Goal: Task Accomplishment & Management: Use online tool/utility

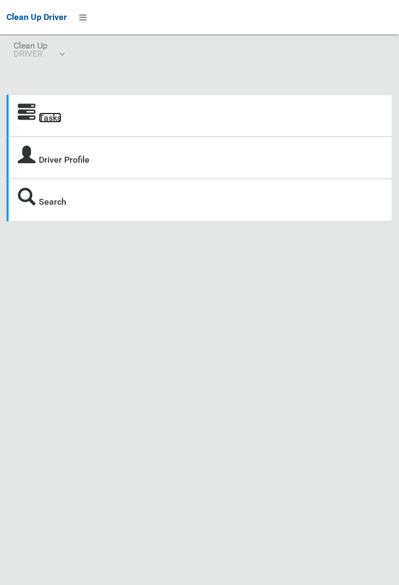
click at [50, 113] on link "Tasks" at bounding box center [50, 118] width 23 height 10
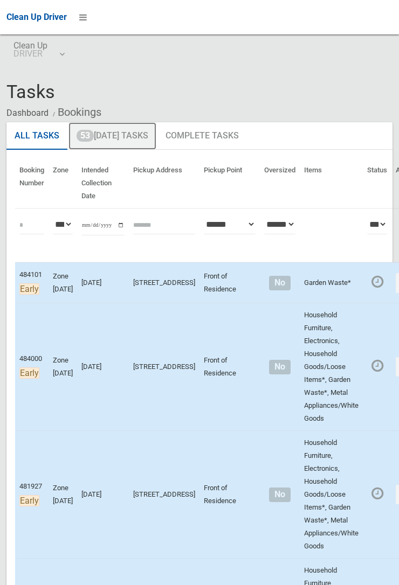
click at [103, 136] on link "53 Today's Tasks" at bounding box center [112, 136] width 88 height 28
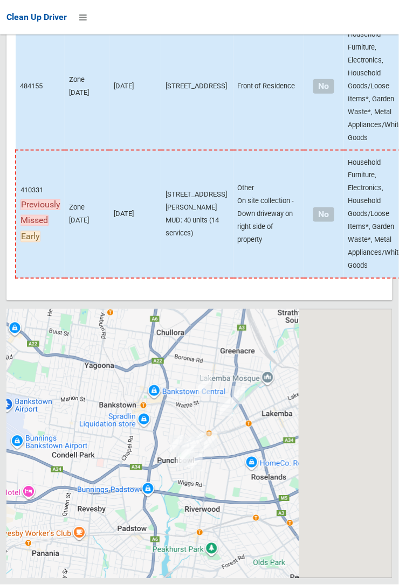
scroll to position [7828, 0]
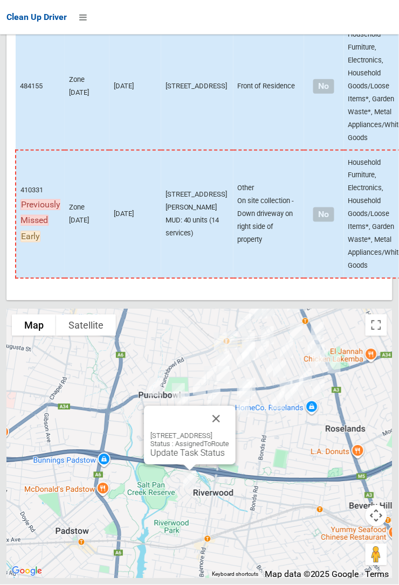
click at [229, 432] on button "Close" at bounding box center [216, 419] width 26 height 26
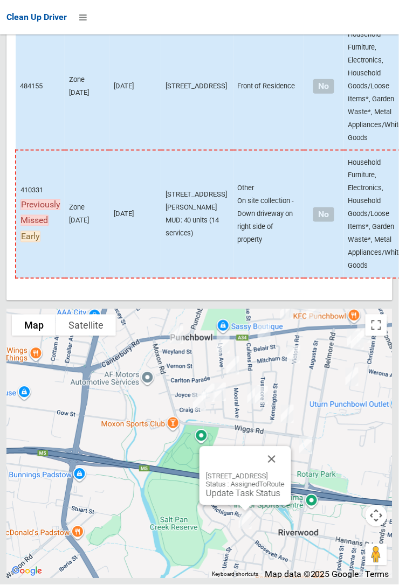
click at [285, 473] on button "Close" at bounding box center [272, 460] width 26 height 26
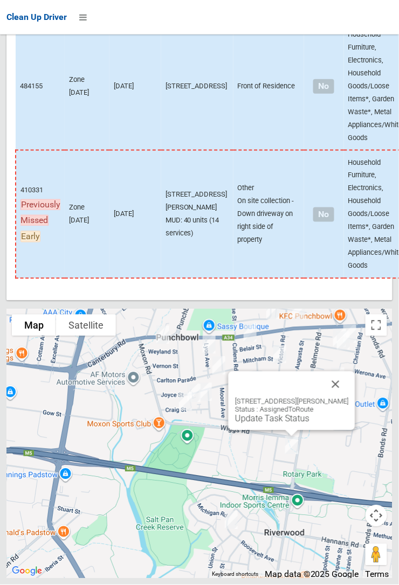
click at [335, 398] on button "Close" at bounding box center [336, 385] width 26 height 26
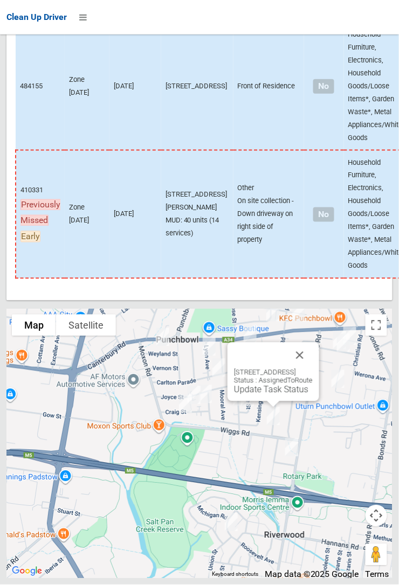
click at [313, 369] on button "Close" at bounding box center [300, 356] width 26 height 26
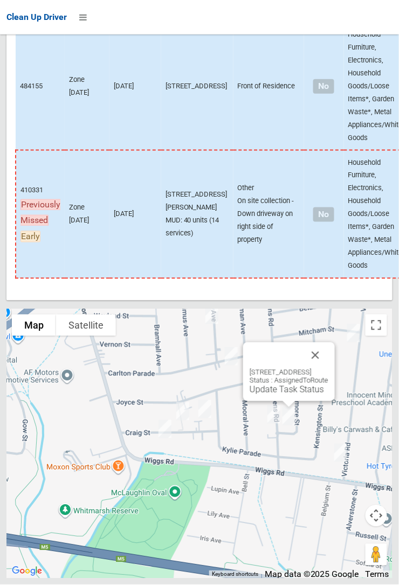
click at [328, 369] on button "Close" at bounding box center [315, 356] width 26 height 26
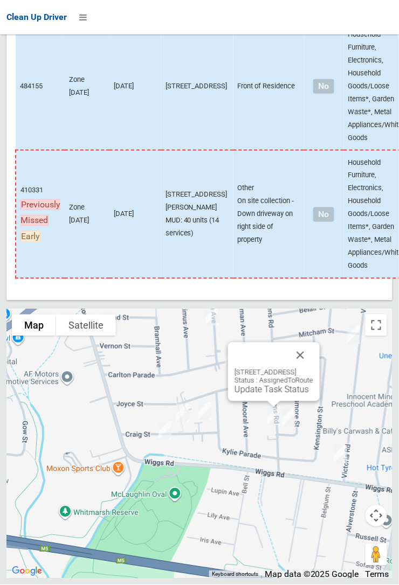
click at [313, 369] on button "Close" at bounding box center [300, 356] width 26 height 26
click at [328, 370] on button "Close" at bounding box center [315, 357] width 26 height 26
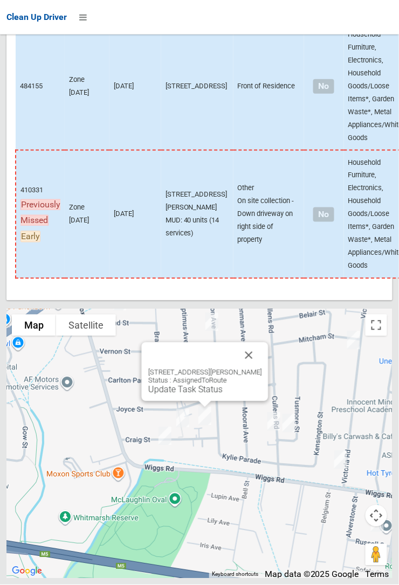
click at [259, 369] on button "Close" at bounding box center [249, 356] width 26 height 26
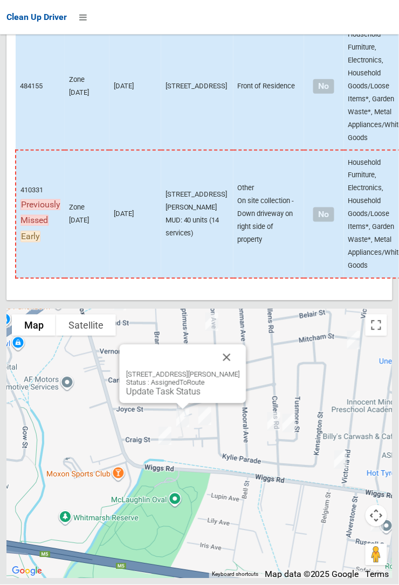
click at [232, 371] on button "Close" at bounding box center [227, 358] width 26 height 26
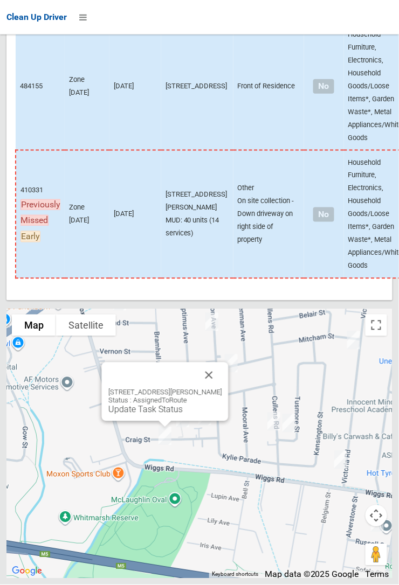
click at [217, 389] on button "Close" at bounding box center [209, 376] width 26 height 26
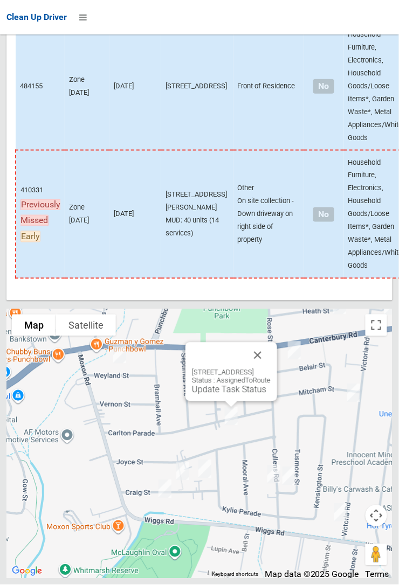
click at [271, 369] on button "Close" at bounding box center [258, 356] width 26 height 26
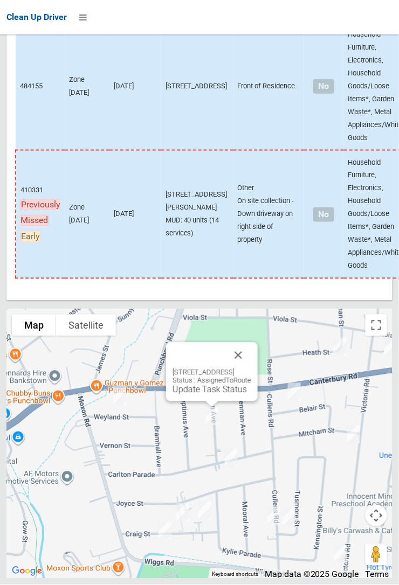
click at [251, 369] on button "Close" at bounding box center [238, 356] width 26 height 26
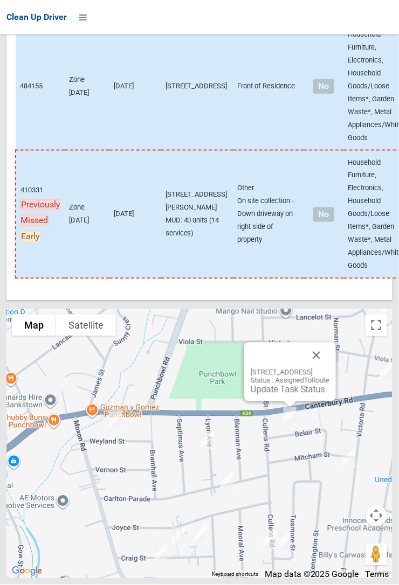
click at [329, 369] on button "Close" at bounding box center [316, 356] width 26 height 26
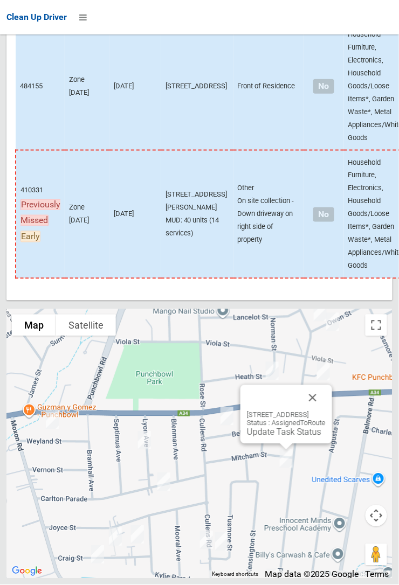
click at [326, 411] on button "Close" at bounding box center [313, 398] width 26 height 26
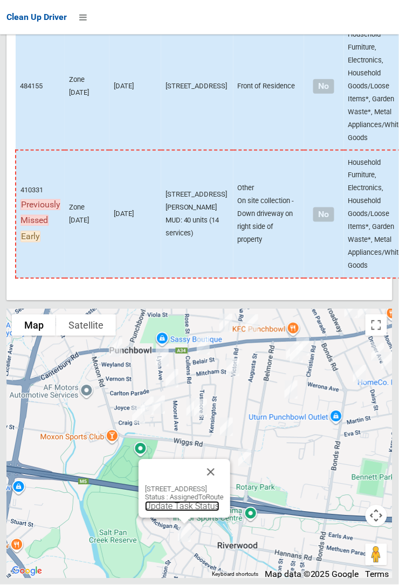
click at [145, 512] on link "Update Task Status" at bounding box center [182, 507] width 74 height 10
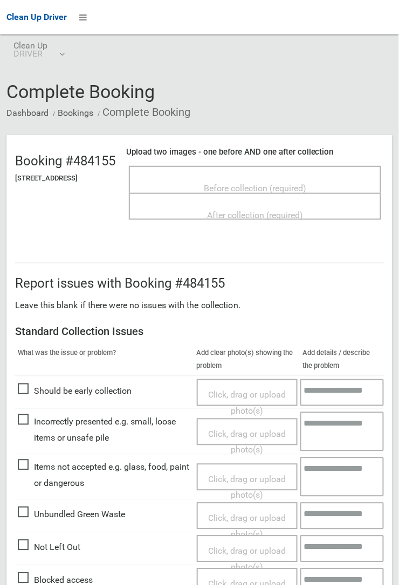
click at [202, 190] on div "Before collection (required)" at bounding box center [255, 188] width 229 height 20
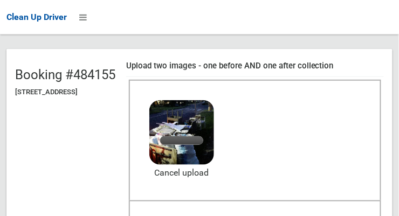
scroll to position [88, 0]
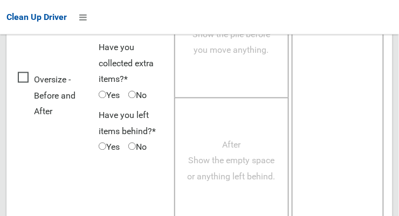
scroll to position [974, 0]
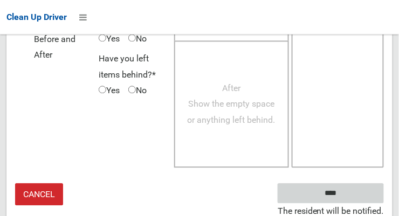
click at [336, 191] on input "****" at bounding box center [331, 194] width 106 height 20
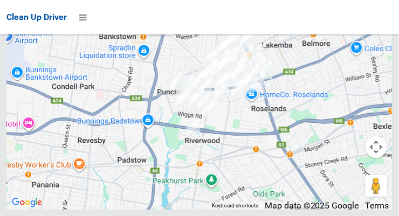
scroll to position [8212, 0]
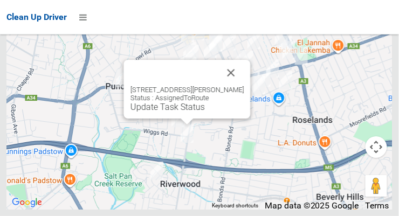
click at [244, 86] on button "Close" at bounding box center [231, 73] width 26 height 26
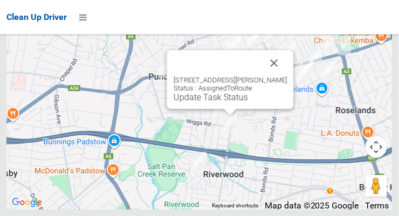
click at [281, 76] on button "Close" at bounding box center [274, 63] width 26 height 26
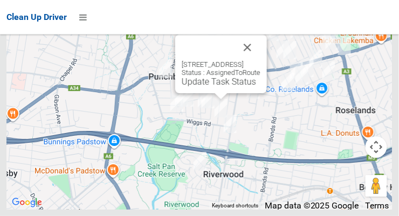
click at [260, 60] on button "Close" at bounding box center [247, 47] width 26 height 26
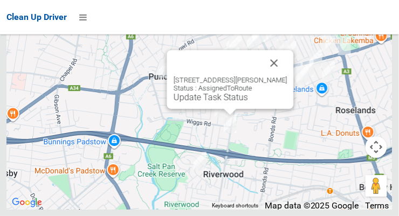
click at [233, 109] on div "5 Russell Street, RIVERWOOD NSW 2210 Status : AssignedToRoute Update Task Status" at bounding box center [230, 79] width 127 height 59
click at [237, 102] on link "Update Task Status" at bounding box center [211, 97] width 74 height 10
click at [239, 102] on link "Update Task Status" at bounding box center [211, 97] width 74 height 10
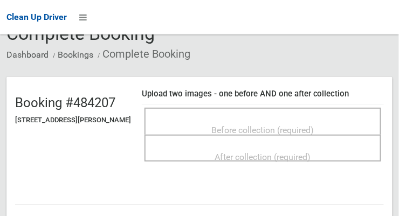
scroll to position [60, 0]
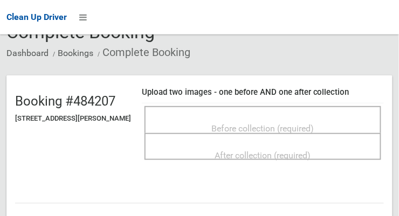
click at [237, 126] on span "Before collection (required)" at bounding box center [263, 128] width 102 height 10
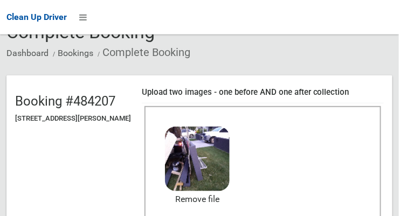
scroll to position [146, 0]
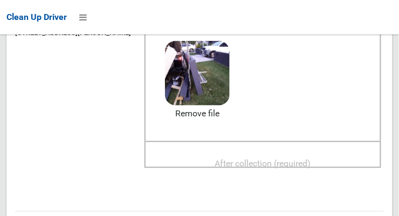
click at [251, 158] on span "After collection (required)" at bounding box center [263, 163] width 96 height 10
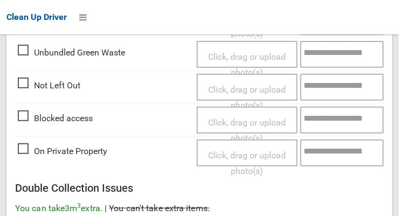
scroll to position [974, 0]
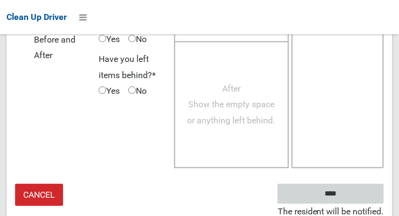
click at [338, 191] on input "****" at bounding box center [331, 194] width 106 height 20
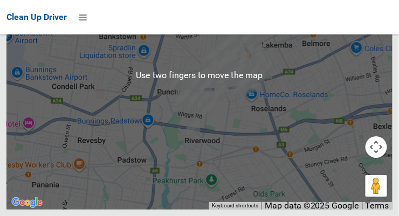
scroll to position [8173, 0]
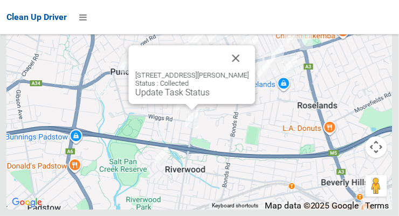
click at [241, 71] on button "Close" at bounding box center [236, 58] width 26 height 26
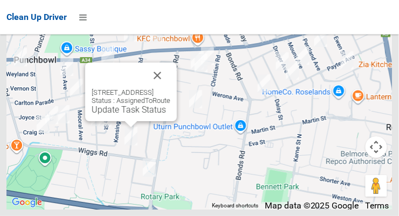
click at [133, 115] on link "Update Task Status" at bounding box center [129, 110] width 74 height 10
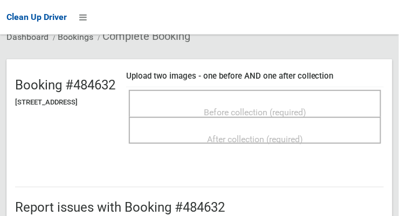
scroll to position [73, 0]
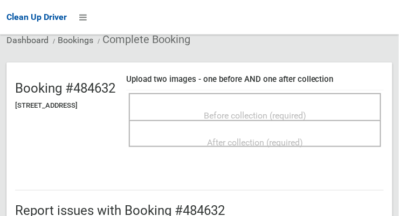
click at [237, 111] on span "Before collection (required)" at bounding box center [255, 115] width 102 height 10
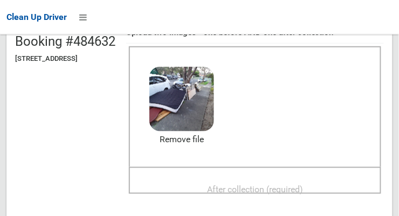
scroll to position [120, 0]
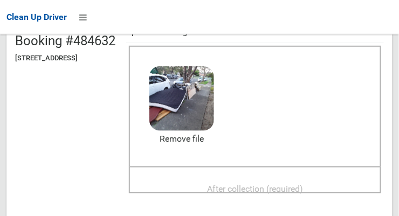
click at [204, 178] on div "After collection (required)" at bounding box center [255, 188] width 229 height 20
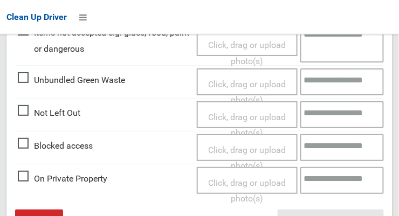
scroll to position [649, 0]
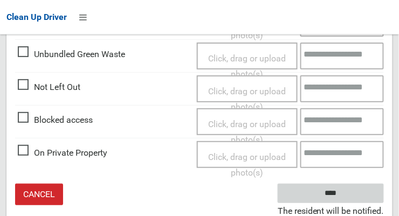
click at [326, 193] on input "****" at bounding box center [331, 194] width 106 height 20
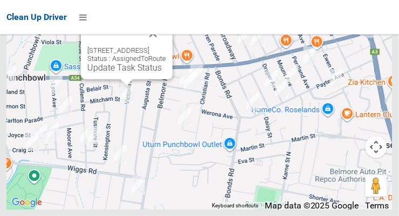
scroll to position [8211, 0]
click at [129, 73] on link "Update Task Status" at bounding box center [124, 68] width 74 height 10
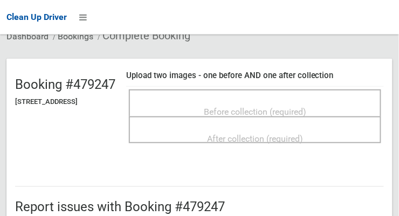
scroll to position [77, 0]
click at [253, 107] on span "Before collection (required)" at bounding box center [255, 112] width 102 height 10
click at [306, 107] on span "Before collection (required)" at bounding box center [255, 112] width 102 height 10
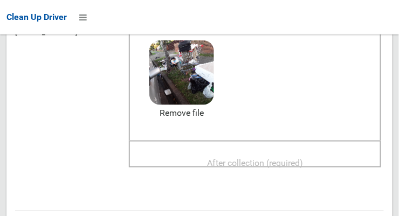
scroll to position [146, 0]
click at [201, 153] on div "After collection (required)" at bounding box center [255, 163] width 229 height 20
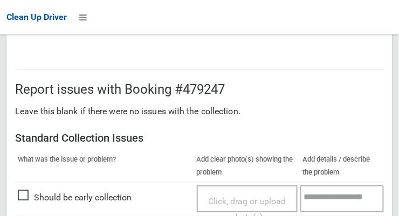
scroll to position [649, 0]
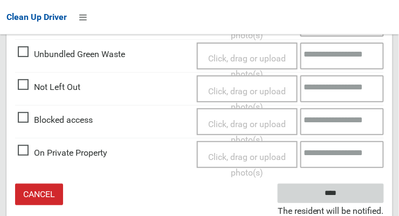
click at [328, 194] on input "****" at bounding box center [331, 194] width 106 height 20
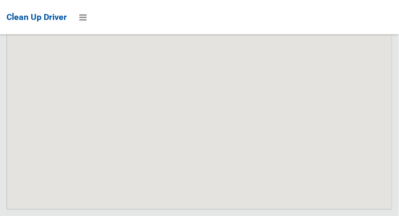
scroll to position [8212, 0]
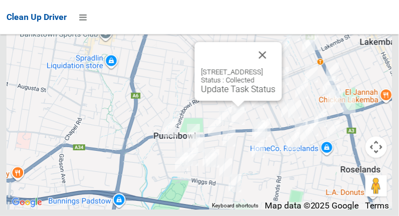
click at [275, 68] on button "Close" at bounding box center [263, 55] width 26 height 26
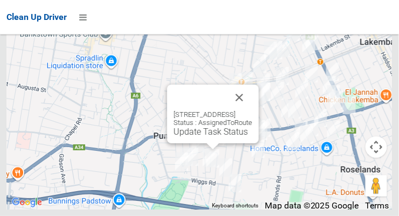
click at [252, 110] on button "Close" at bounding box center [239, 98] width 26 height 26
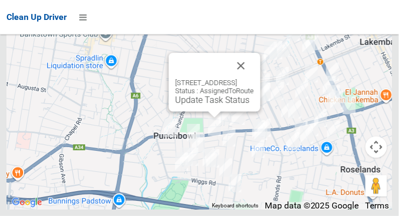
click at [254, 79] on button "Close" at bounding box center [241, 66] width 26 height 26
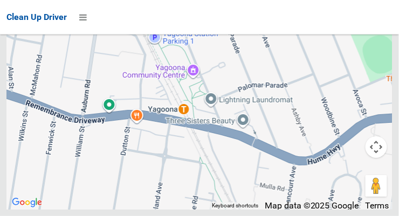
click at [239, 170] on div at bounding box center [199, 74] width 386 height 269
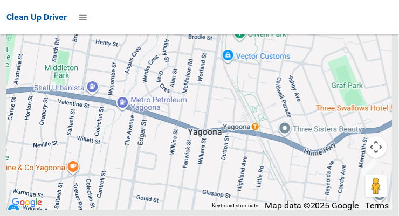
click at [378, 158] on button "Map camera controls" at bounding box center [376, 147] width 22 height 22
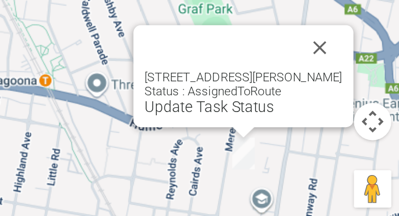
click at [364, 150] on div "91 Meredith Street, BANKSTOWN NSW 2200 Status : AssignedToRoute Update Task Sta…" at bounding box center [302, 121] width 127 height 59
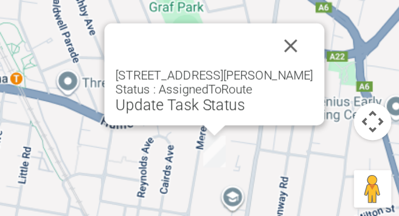
click at [338, 116] on button "Close" at bounding box center [329, 104] width 26 height 26
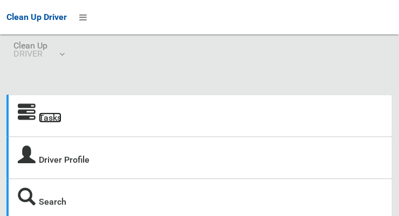
click at [50, 123] on link "Tasks" at bounding box center [50, 118] width 23 height 10
click at [51, 120] on link "Tasks" at bounding box center [50, 118] width 23 height 10
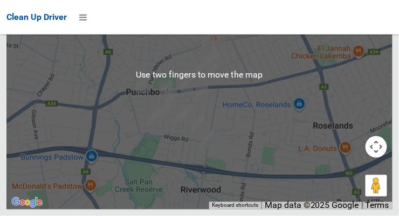
scroll to position [3418, 0]
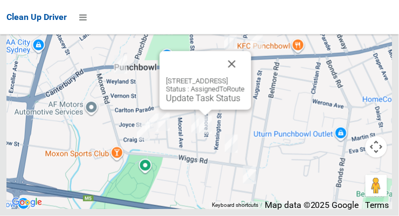
click at [245, 77] on button "Close" at bounding box center [232, 64] width 26 height 26
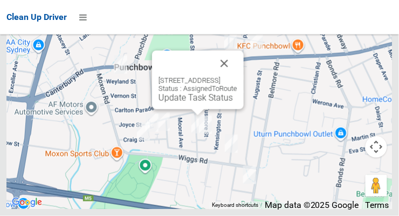
click at [237, 77] on button "Close" at bounding box center [224, 64] width 26 height 26
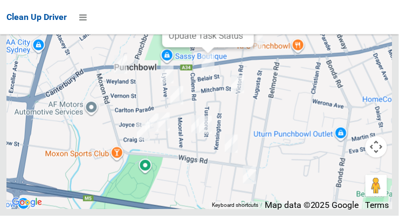
click at [247, 15] on button "Close" at bounding box center [235, 2] width 26 height 26
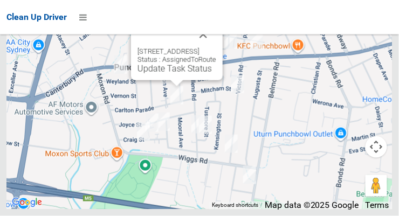
click at [216, 47] on button "Close" at bounding box center [203, 35] width 26 height 26
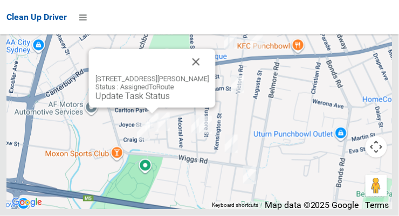
click at [207, 75] on button "Close" at bounding box center [196, 62] width 26 height 26
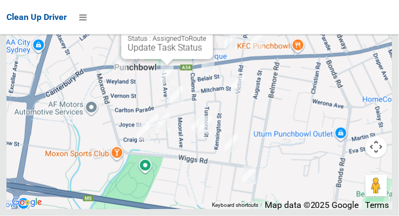
click at [206, 26] on button "Close" at bounding box center [194, 14] width 26 height 26
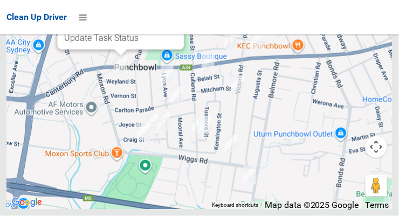
click at [173, 17] on button "Close" at bounding box center [165, 4] width 26 height 26
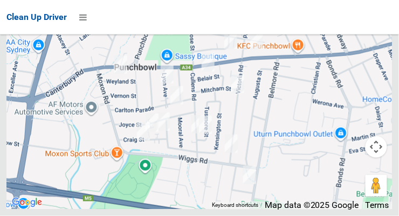
scroll to position [3360, 0]
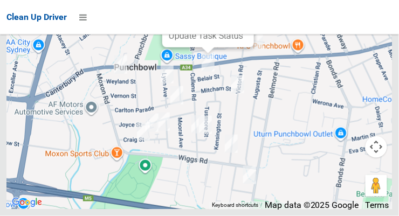
click at [175, 47] on div "33 Belair Street, PUNCHBOWL NSW 2196 Status : AssignedToRoute Update Task Status" at bounding box center [208, 18] width 92 height 59
click at [185, 41] on link "Update Task Status" at bounding box center [206, 36] width 74 height 10
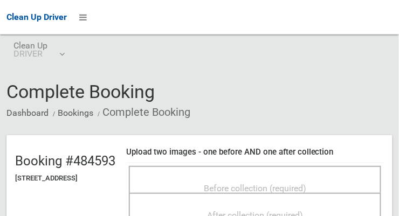
click at [185, 180] on div "Before collection (required)" at bounding box center [255, 188] width 229 height 20
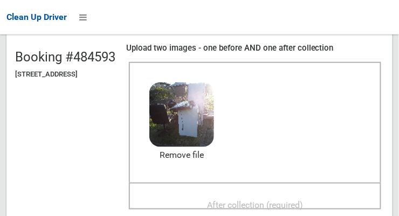
scroll to position [108, 0]
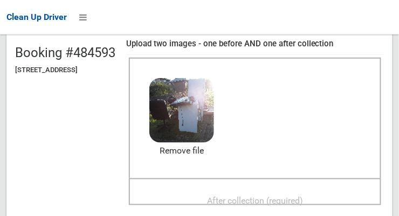
click at [203, 190] on div "After collection (required)" at bounding box center [255, 200] width 229 height 20
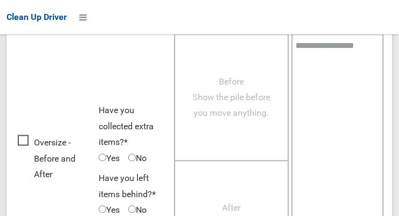
scroll to position [974, 0]
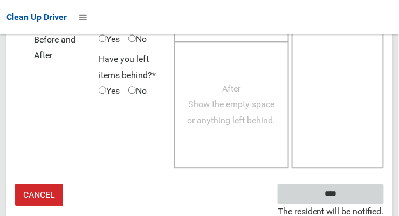
click at [328, 196] on input "****" at bounding box center [331, 194] width 106 height 20
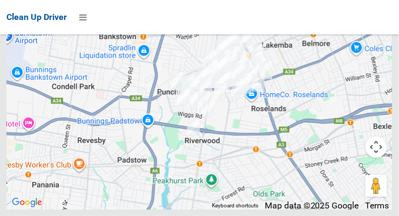
scroll to position [8178, 0]
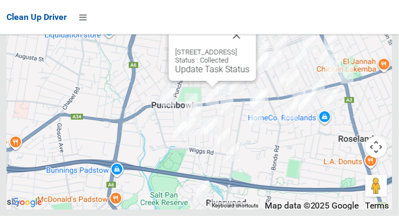
click at [250, 48] on button "Close" at bounding box center [237, 35] width 26 height 26
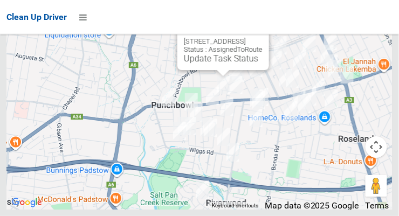
click at [262, 37] on button "Close" at bounding box center [250, 24] width 26 height 26
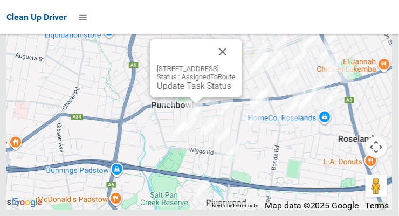
click at [236, 65] on button "Close" at bounding box center [223, 52] width 26 height 26
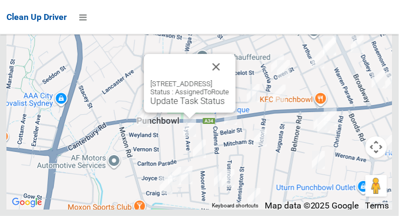
click at [229, 80] on button "Close" at bounding box center [216, 67] width 26 height 26
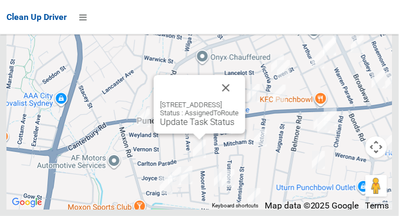
click at [239, 101] on button "Close" at bounding box center [226, 88] width 26 height 26
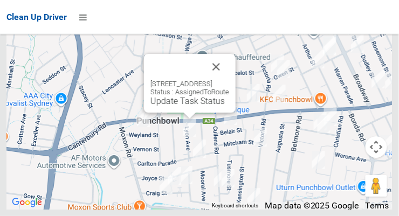
click at [229, 80] on button "Close" at bounding box center [216, 67] width 26 height 26
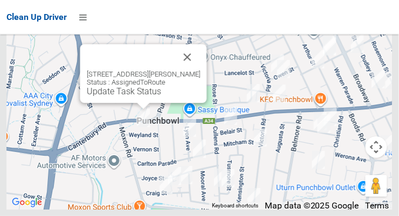
click at [198, 70] on button "Close" at bounding box center [188, 57] width 26 height 26
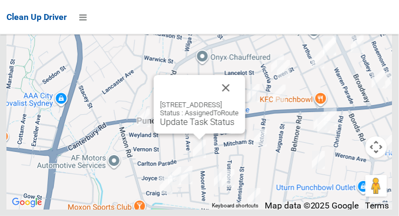
click at [239, 101] on button "Close" at bounding box center [226, 88] width 26 height 26
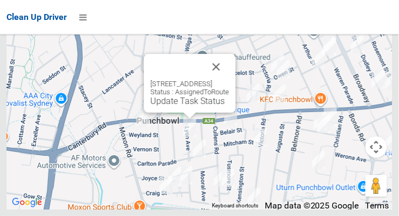
click at [229, 80] on button "Close" at bounding box center [216, 67] width 26 height 26
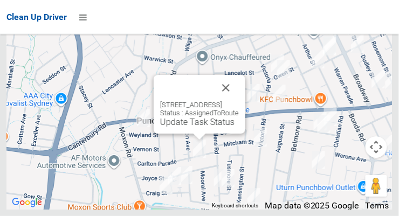
click at [239, 101] on button "Close" at bounding box center [226, 88] width 26 height 26
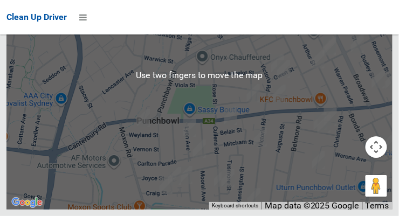
scroll to position [8211, 0]
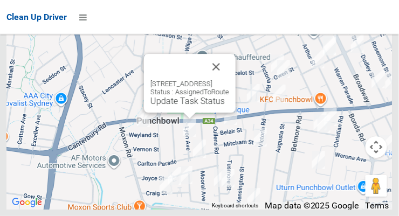
click at [229, 80] on button "Close" at bounding box center [216, 67] width 26 height 26
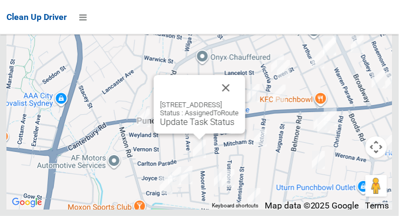
click at [165, 127] on link "Update Task Status" at bounding box center [197, 122] width 74 height 10
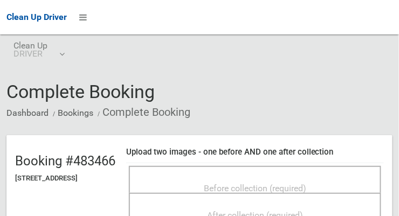
click at [193, 180] on div "Before collection (required)" at bounding box center [255, 188] width 229 height 20
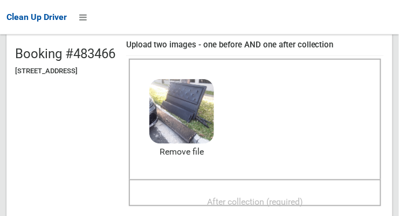
scroll to position [107, 0]
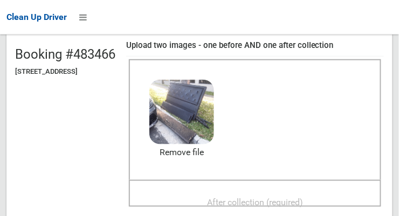
click at [199, 197] on div "After collection (required)" at bounding box center [255, 202] width 229 height 20
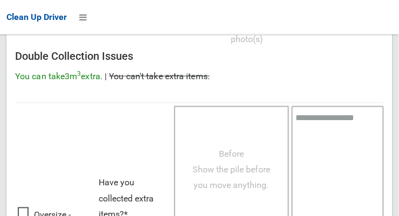
scroll to position [974, 0]
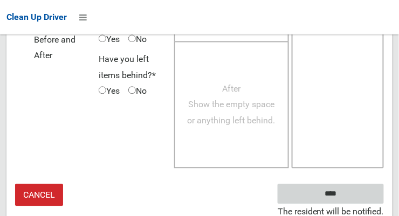
click at [328, 197] on input "****" at bounding box center [331, 194] width 106 height 20
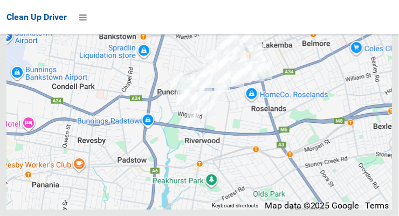
scroll to position [8104, 0]
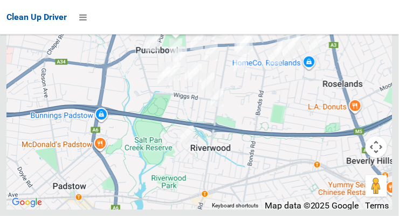
click at [136, 26] on link "Update Task Status" at bounding box center [173, 21] width 74 height 10
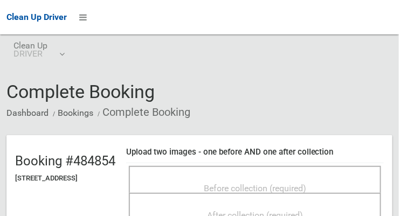
click at [194, 182] on div "Before collection (required)" at bounding box center [255, 188] width 229 height 20
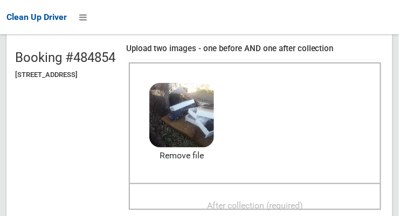
scroll to position [104, 0]
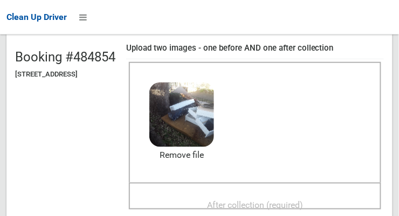
click at [185, 198] on div "After collection (required)" at bounding box center [255, 205] width 229 height 20
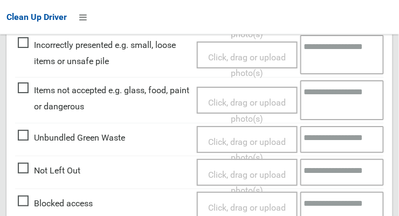
scroll to position [974, 0]
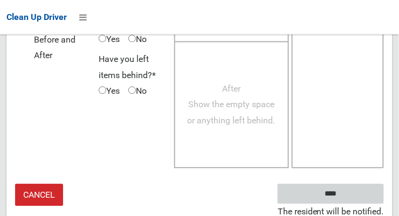
click at [305, 190] on input "****" at bounding box center [331, 194] width 106 height 20
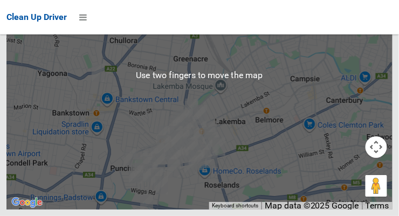
scroll to position [8212, 0]
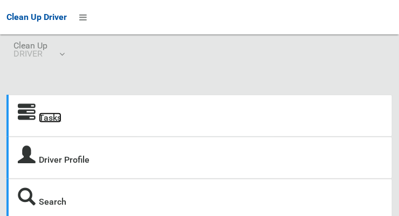
click at [52, 123] on link "Tasks" at bounding box center [50, 118] width 23 height 10
click at [57, 113] on link "Tasks" at bounding box center [50, 118] width 23 height 10
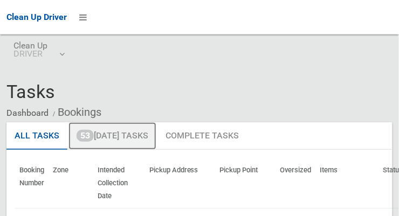
click at [119, 138] on link "53 [DATE] Tasks" at bounding box center [112, 136] width 88 height 28
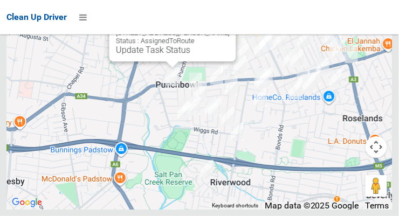
scroll to position [8149, 0]
click at [230, 29] on button "Close" at bounding box center [217, 16] width 26 height 26
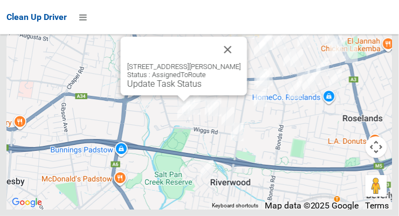
click at [236, 63] on button "Close" at bounding box center [228, 50] width 26 height 26
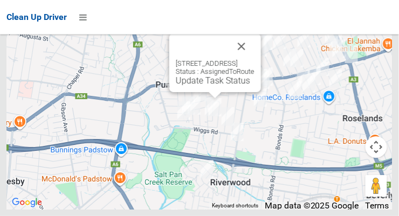
click at [254, 59] on button "Close" at bounding box center [242, 46] width 26 height 26
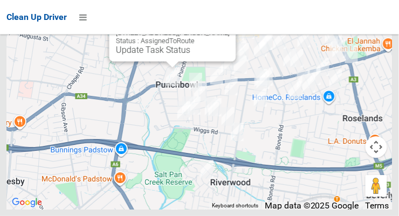
click at [138, 55] on link "Update Task Status" at bounding box center [153, 50] width 74 height 10
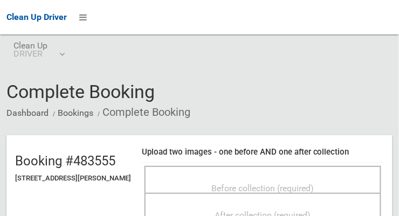
click at [200, 183] on div "Before collection (required)" at bounding box center [262, 188] width 213 height 20
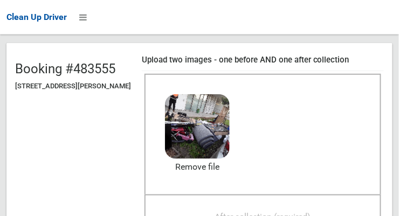
scroll to position [94, 0]
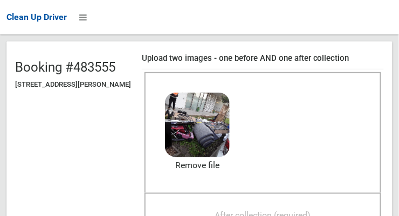
click at [199, 208] on div "After collection (required)" at bounding box center [262, 215] width 213 height 20
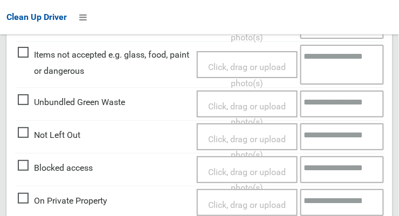
scroll to position [649, 0]
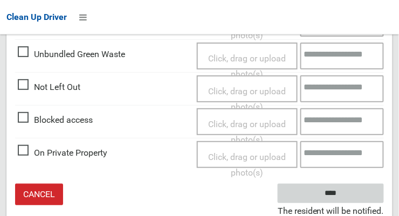
click at [328, 196] on input "****" at bounding box center [331, 194] width 106 height 20
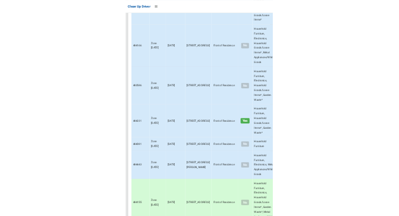
scroll to position [7828, 0]
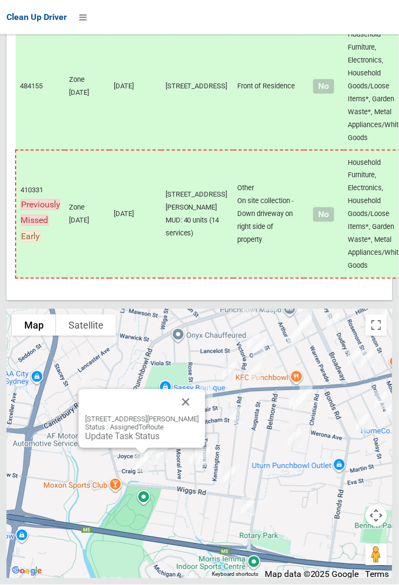
click at [189, 216] on button "Close" at bounding box center [186, 403] width 26 height 26
click at [193, 216] on button "Close" at bounding box center [186, 403] width 26 height 26
click at [196, 216] on button "Close" at bounding box center [186, 403] width 26 height 26
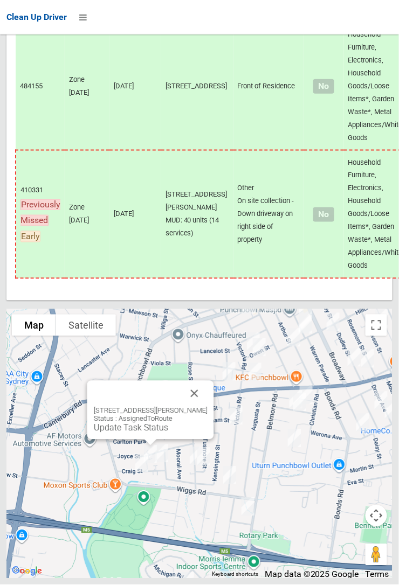
click at [200, 216] on button "Close" at bounding box center [195, 394] width 26 height 26
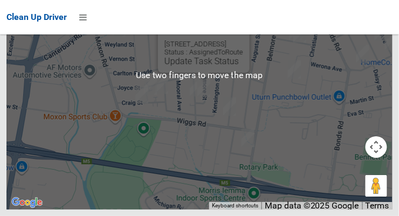
scroll to position [8210, 0]
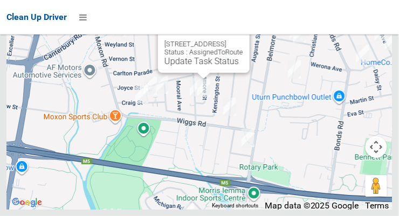
click at [243, 40] on button "Close" at bounding box center [230, 27] width 26 height 26
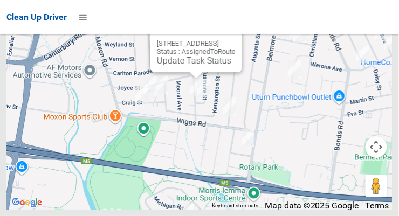
click at [157, 66] on link "Update Task Status" at bounding box center [194, 61] width 74 height 10
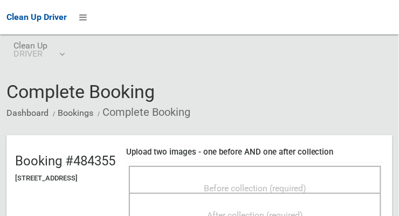
click at [184, 178] on div "Before collection (required)" at bounding box center [255, 188] width 229 height 20
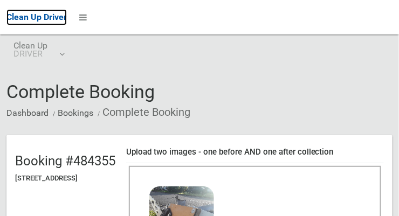
click at [67, 22] on span "Clean Up Driver" at bounding box center [36, 17] width 60 height 10
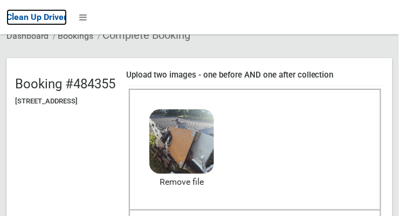
scroll to position [112, 0]
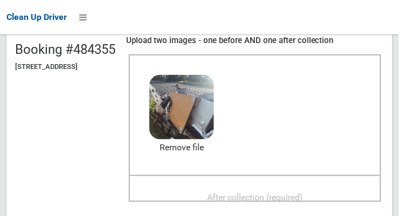
click at [194, 187] on div "After collection (required)" at bounding box center [255, 197] width 229 height 20
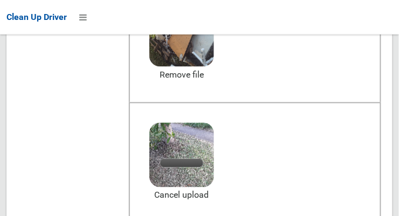
scroll to position [193, 0]
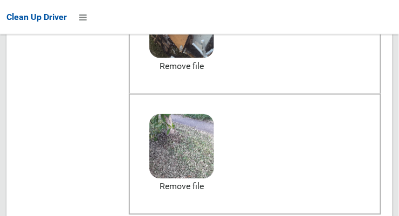
click at [204, 189] on link "Remove file" at bounding box center [181, 187] width 65 height 16
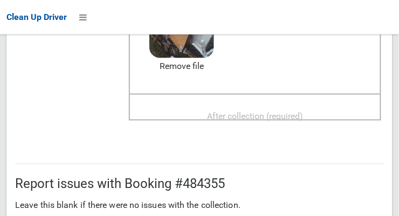
click at [184, 113] on div "After collection (required)" at bounding box center [255, 116] width 229 height 20
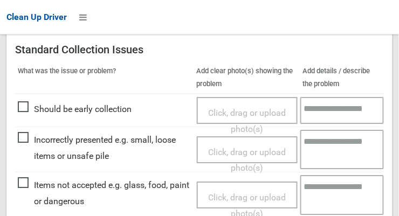
scroll to position [974, 0]
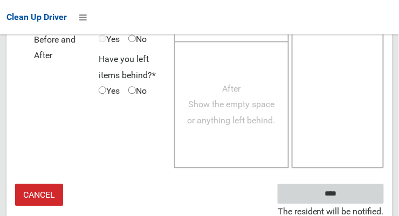
click at [303, 195] on input "****" at bounding box center [331, 194] width 106 height 20
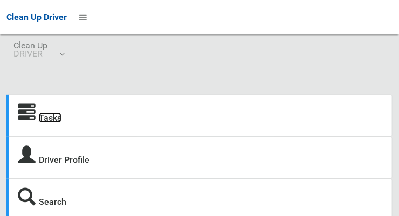
click at [53, 116] on link "Tasks" at bounding box center [50, 118] width 23 height 10
click at [51, 117] on link "Tasks" at bounding box center [50, 118] width 23 height 10
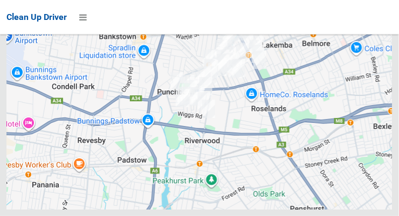
scroll to position [8212, 0]
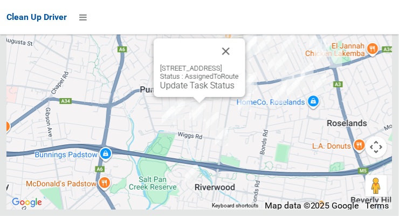
click at [160, 91] on link "Update Task Status" at bounding box center [197, 85] width 74 height 10
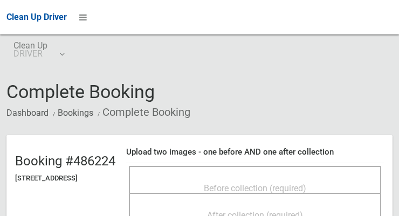
click at [183, 180] on div "Before collection (required)" at bounding box center [255, 188] width 229 height 20
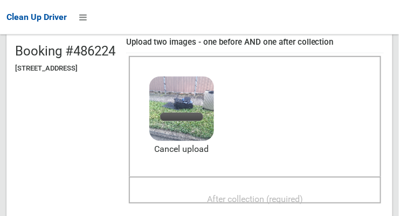
scroll to position [112, 0]
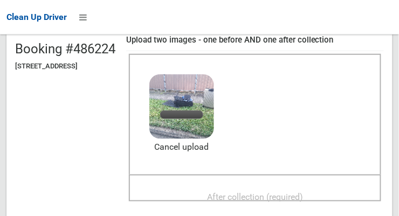
click at [186, 189] on div "After collection (required)" at bounding box center [255, 196] width 229 height 20
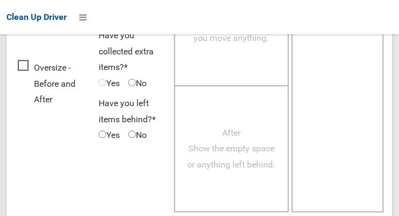
scroll to position [974, 0]
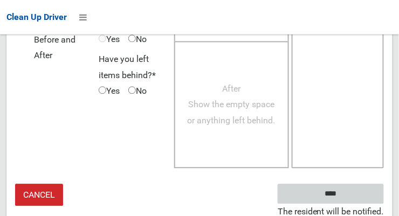
click at [310, 190] on input "****" at bounding box center [331, 194] width 106 height 20
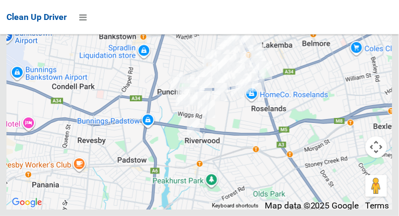
scroll to position [8179, 0]
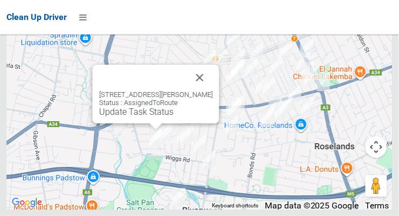
click at [205, 91] on button "Close" at bounding box center [200, 78] width 26 height 26
click at [204, 91] on button "Close" at bounding box center [200, 78] width 26 height 26
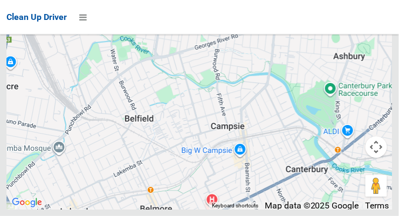
scroll to position [8212, 0]
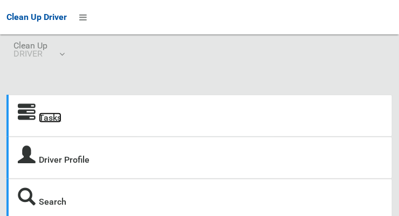
click at [45, 116] on link "Tasks" at bounding box center [50, 118] width 23 height 10
click at [50, 116] on link "Tasks" at bounding box center [50, 118] width 23 height 10
click at [52, 120] on link "Tasks" at bounding box center [50, 118] width 23 height 10
click at [53, 120] on link "Tasks" at bounding box center [50, 118] width 23 height 10
click at [54, 119] on link "Tasks" at bounding box center [50, 118] width 23 height 10
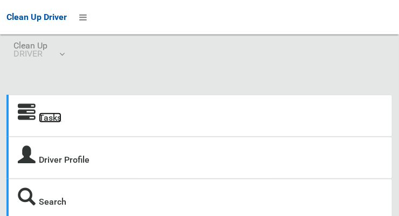
click at [51, 119] on link "Tasks" at bounding box center [50, 118] width 23 height 10
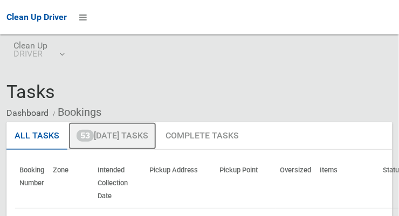
click at [102, 133] on link "53 [DATE] Tasks" at bounding box center [112, 136] width 88 height 28
click at [96, 134] on link "53 Today's Tasks" at bounding box center [112, 136] width 88 height 28
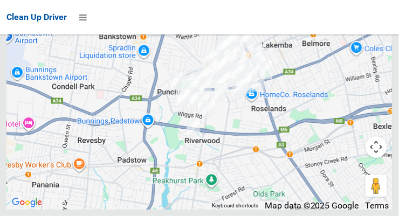
scroll to position [8112, 0]
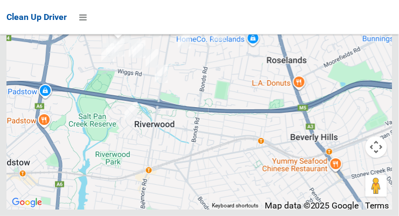
click at [75, 26] on link "Update Task Status" at bounding box center [98, 21] width 74 height 10
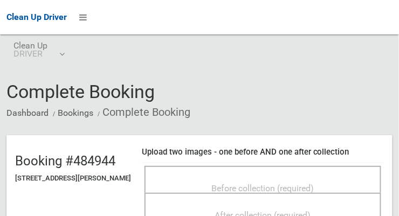
click at [182, 186] on div "Before collection (required)" at bounding box center [262, 188] width 213 height 20
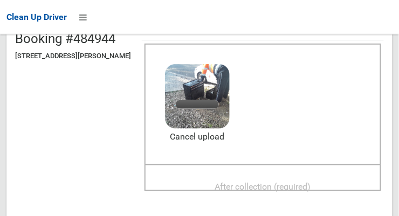
scroll to position [123, 0]
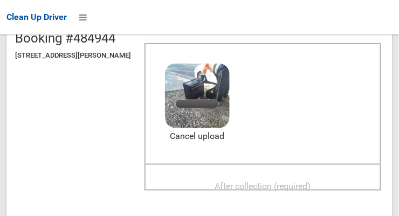
click at [189, 176] on div "After collection (required)" at bounding box center [262, 186] width 213 height 20
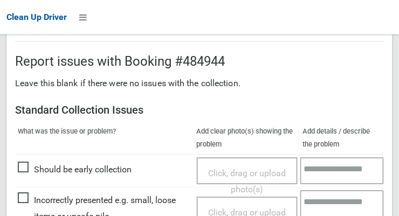
scroll to position [649, 0]
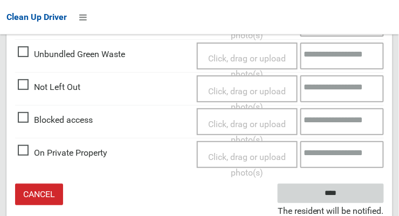
click at [307, 191] on input "****" at bounding box center [331, 194] width 106 height 20
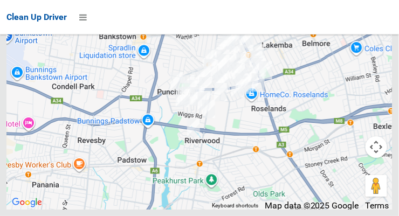
scroll to position [8212, 0]
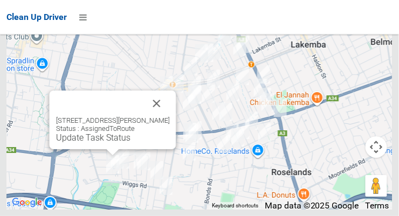
click at [163, 116] on button "Close" at bounding box center [157, 104] width 26 height 26
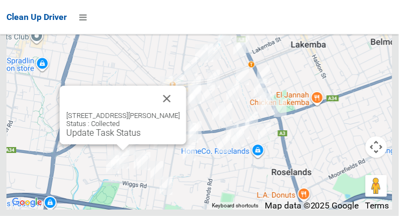
click at [176, 112] on button "Close" at bounding box center [167, 99] width 26 height 26
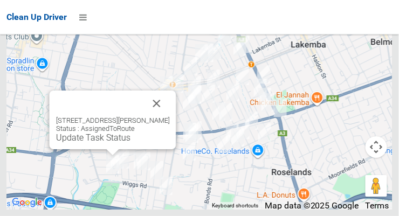
click at [163, 116] on button "Close" at bounding box center [157, 104] width 26 height 26
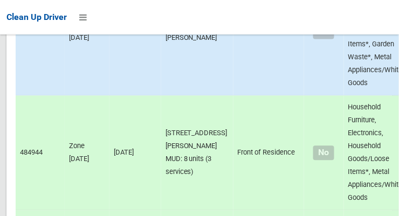
scroll to position [915, 0]
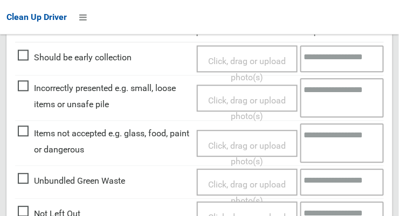
scroll to position [338, 0]
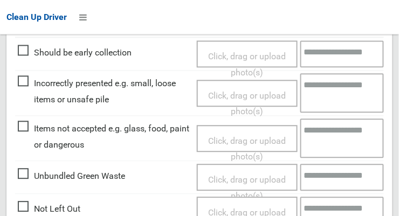
click at [21, 205] on span "Not Left Out" at bounding box center [49, 210] width 63 height 16
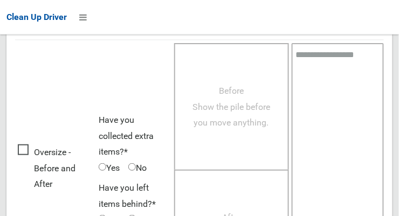
scroll to position [787, 0]
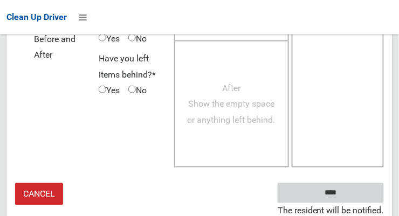
click at [347, 198] on input "****" at bounding box center [331, 193] width 106 height 20
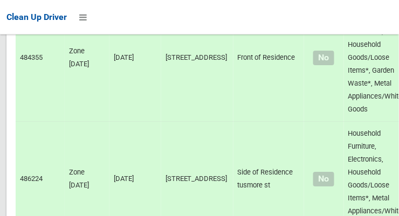
scroll to position [1143, 0]
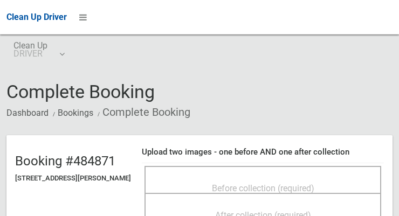
click at [329, 178] on div "Before collection (required)" at bounding box center [262, 188] width 213 height 20
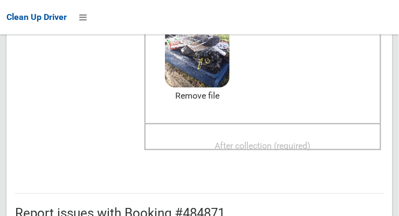
scroll to position [169, 0]
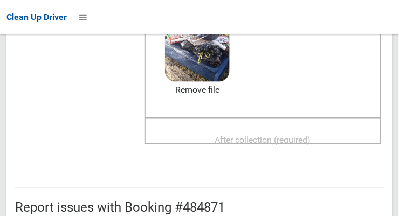
click at [183, 129] on div "After collection (required)" at bounding box center [262, 139] width 213 height 20
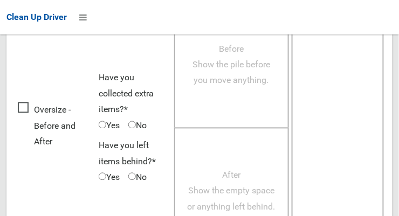
scroll to position [974, 0]
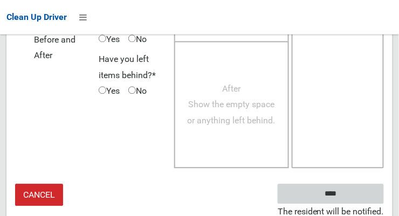
click at [297, 192] on input "****" at bounding box center [331, 194] width 106 height 20
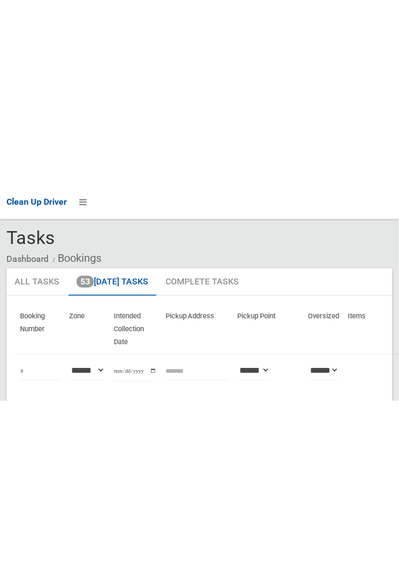
scroll to position [39, 0]
